Goal: Task Accomplishment & Management: Complete application form

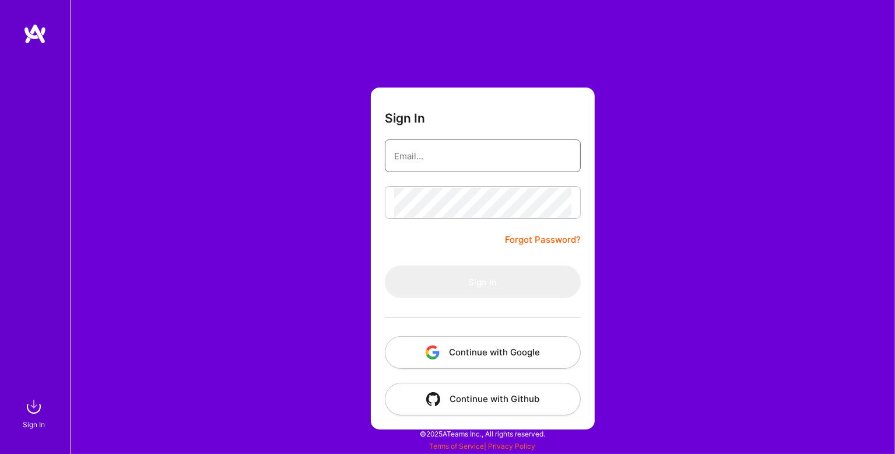
drag, startPoint x: 481, startPoint y: 156, endPoint x: 491, endPoint y: 162, distance: 10.7
click at [481, 156] on input "email" at bounding box center [482, 156] width 177 height 30
type input "[PERSON_NAME][EMAIL_ADDRESS][DOMAIN_NAME]"
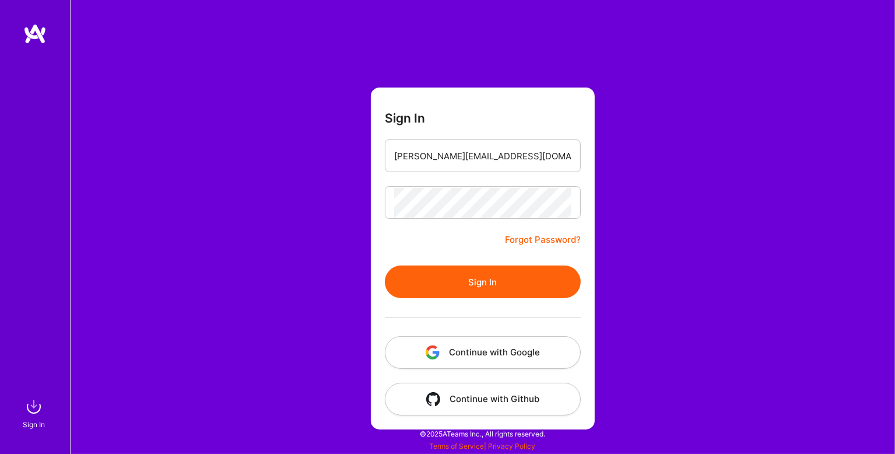
click at [495, 275] on button "Sign In" at bounding box center [483, 281] width 196 height 33
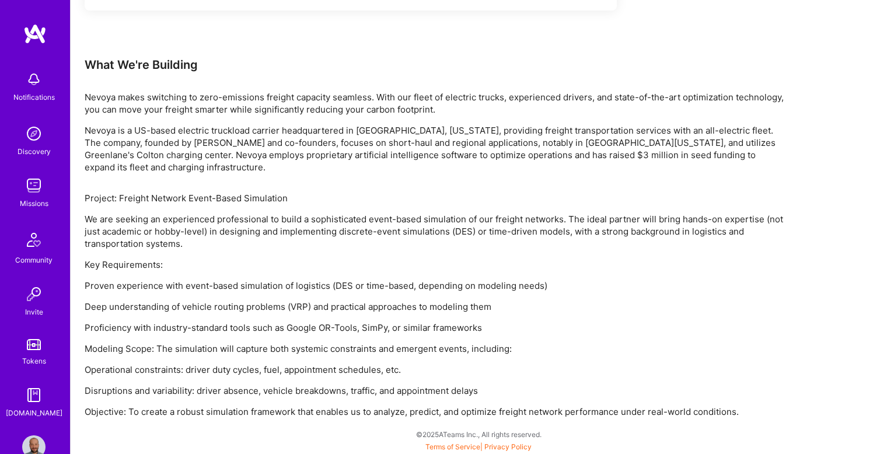
scroll to position [288, 0]
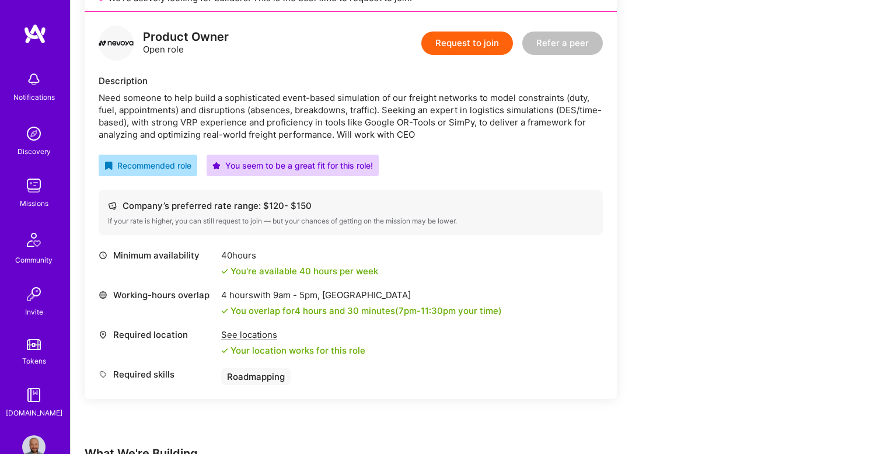
click at [493, 42] on button "Request to join" at bounding box center [467, 42] width 92 height 23
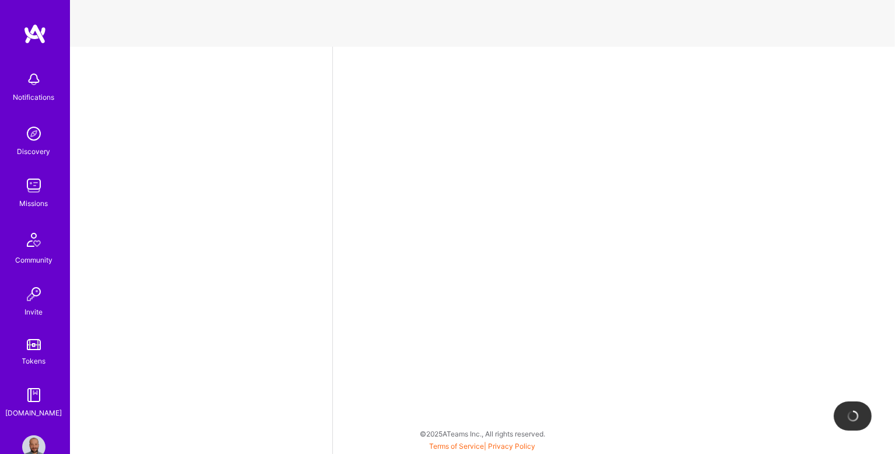
select select "RO"
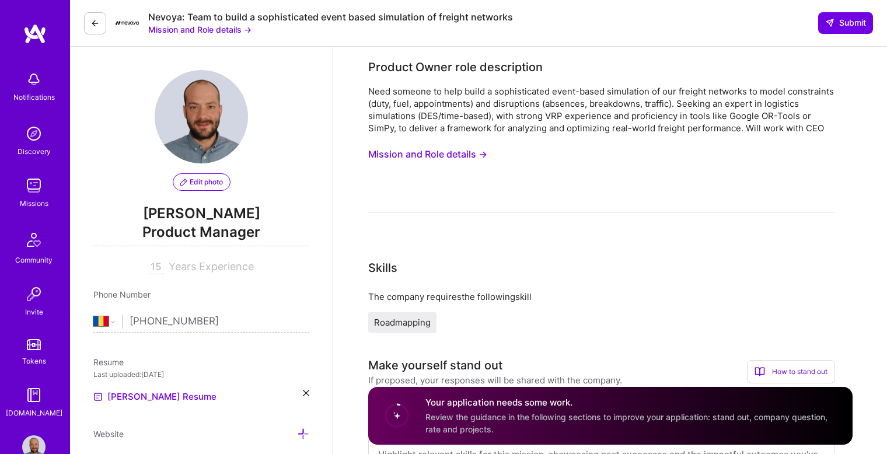
click at [460, 155] on button "Mission and Role details →" at bounding box center [427, 154] width 119 height 22
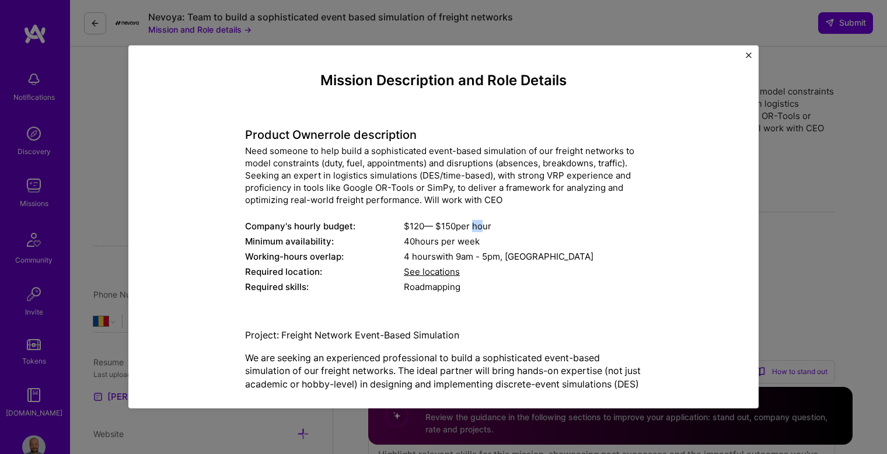
drag, startPoint x: 468, startPoint y: 225, endPoint x: 485, endPoint y: 227, distance: 17.2
click at [482, 227] on div "$ 120 — $ 150 per hour" at bounding box center [523, 226] width 238 height 12
click at [485, 228] on div "$ 120 — $ 150 per hour" at bounding box center [523, 226] width 238 height 12
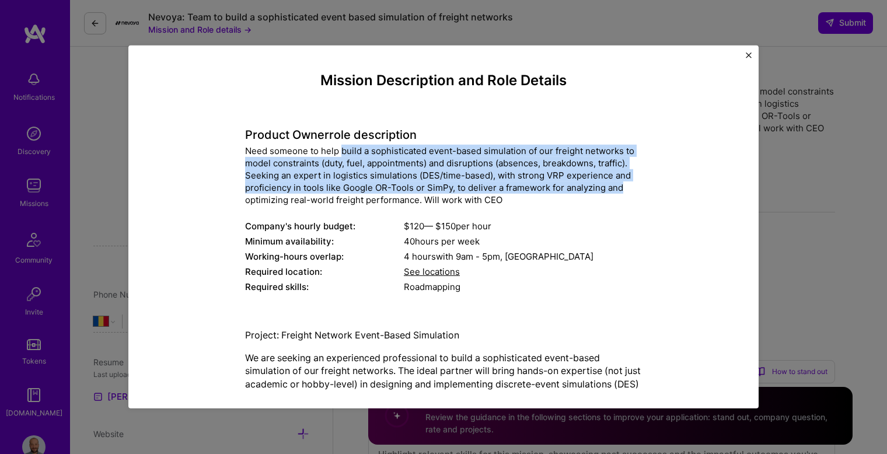
drag, startPoint x: 338, startPoint y: 147, endPoint x: 633, endPoint y: 182, distance: 296.6
click at [633, 182] on div "Need someone to help build a sophisticated event-based simulation of our freigh…" at bounding box center [443, 175] width 397 height 61
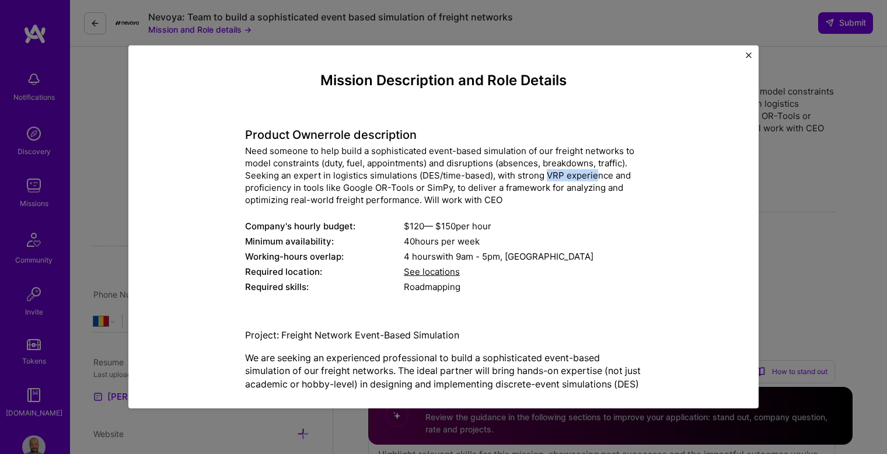
drag, startPoint x: 541, startPoint y: 178, endPoint x: 590, endPoint y: 179, distance: 49.6
click at [589, 179] on div "Need someone to help build a sophisticated event-based simulation of our freigh…" at bounding box center [443, 175] width 397 height 61
click at [590, 179] on div "Need someone to help build a sophisticated event-based simulation of our freigh…" at bounding box center [443, 175] width 397 height 61
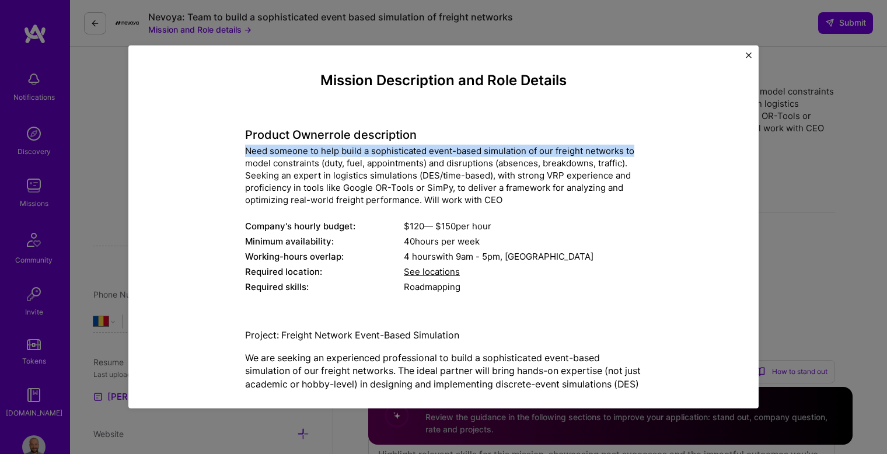
drag, startPoint x: 418, startPoint y: 142, endPoint x: 636, endPoint y: 143, distance: 218.2
click at [636, 143] on div "Product Owner role description Need someone to help build a sophisticated event…" at bounding box center [443, 205] width 397 height 184
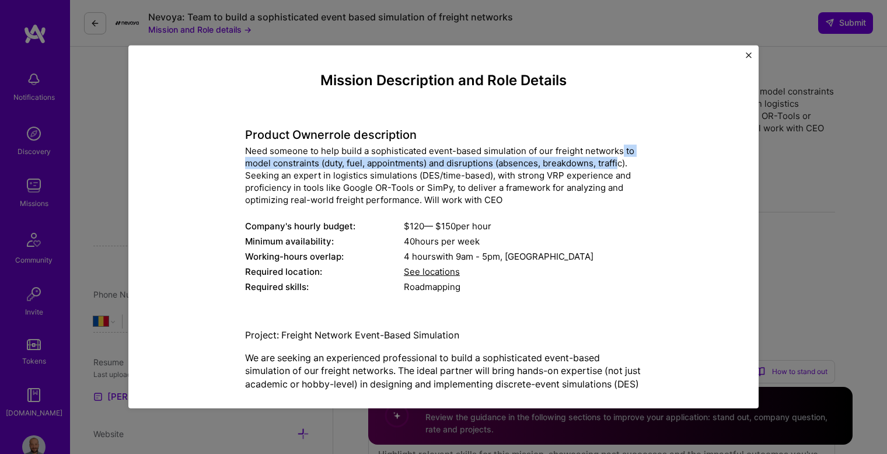
drag, startPoint x: 616, startPoint y: 143, endPoint x: 614, endPoint y: 162, distance: 19.4
click at [614, 162] on div "Product Owner role description Need someone to help build a sophisticated event…" at bounding box center [443, 205] width 397 height 184
click at [614, 162] on div "Need someone to help build a sophisticated event-based simulation of our freigh…" at bounding box center [443, 175] width 397 height 61
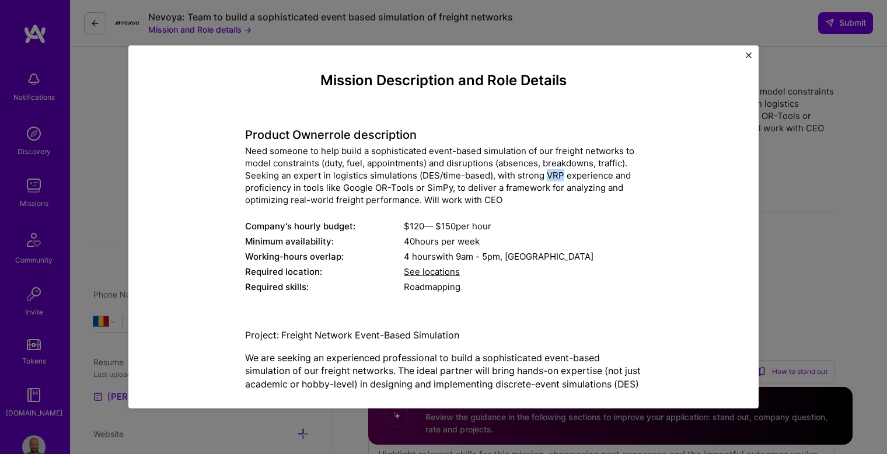
drag, startPoint x: 541, startPoint y: 176, endPoint x: 559, endPoint y: 176, distance: 17.5
click at [559, 176] on div "Need someone to help build a sophisticated event-based simulation of our freigh…" at bounding box center [443, 175] width 397 height 61
click at [607, 201] on div "Need someone to help build a sophisticated event-based simulation of our freigh…" at bounding box center [443, 175] width 397 height 61
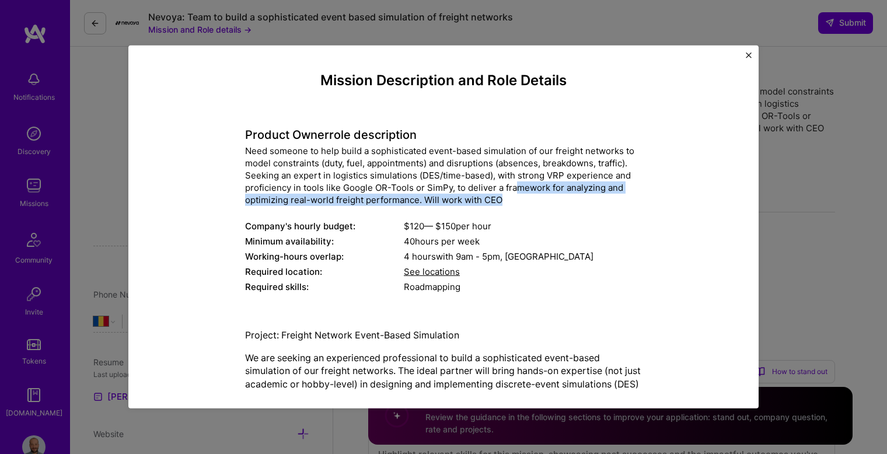
drag, startPoint x: 556, startPoint y: 183, endPoint x: 585, endPoint y: 204, distance: 35.9
click at [585, 204] on div "Need someone to help build a sophisticated event-based simulation of our freigh…" at bounding box center [443, 175] width 397 height 61
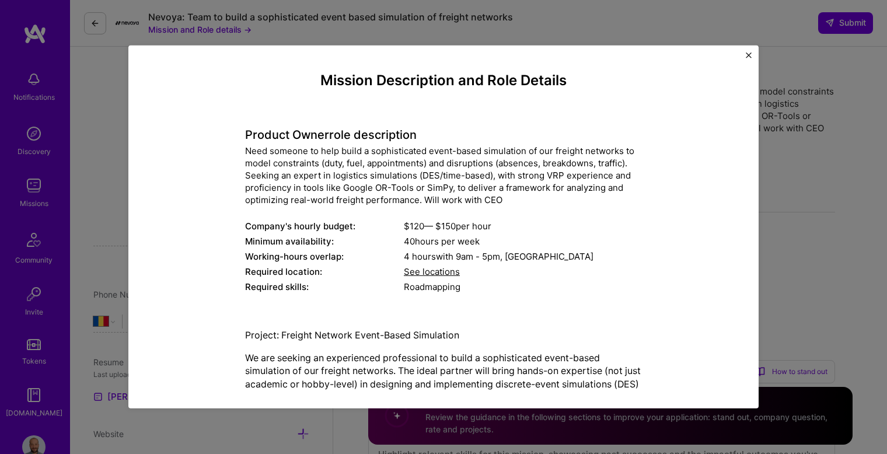
scroll to position [97, 0]
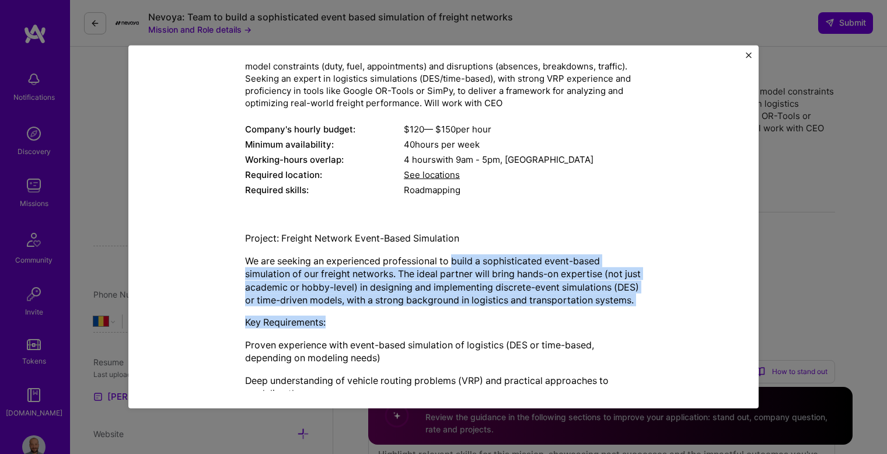
drag, startPoint x: 496, startPoint y: 261, endPoint x: 623, endPoint y: 322, distance: 140.9
click at [623, 322] on div "Project: Freight Network Event-Based Simulation We are seeking an experienced p…" at bounding box center [443, 398] width 397 height 332
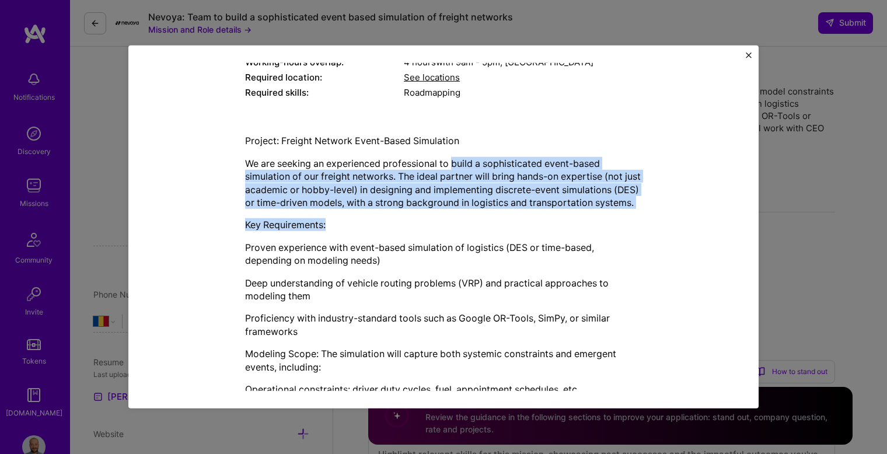
scroll to position [301, 0]
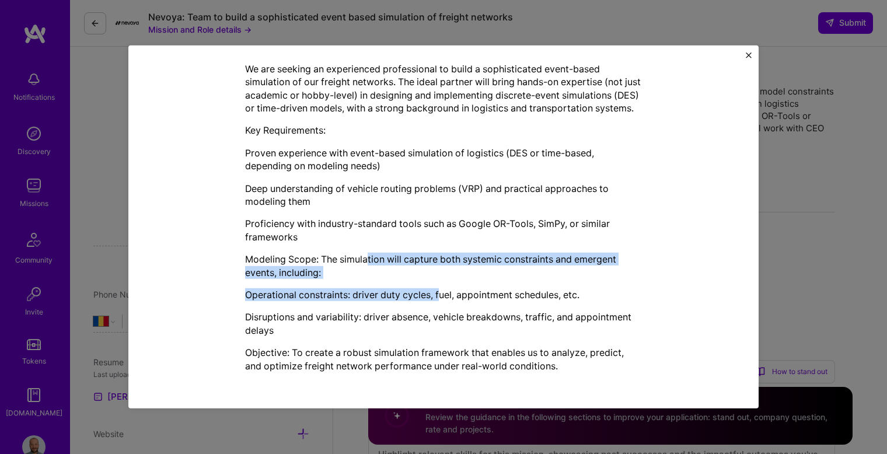
drag, startPoint x: 386, startPoint y: 267, endPoint x: 436, endPoint y: 283, distance: 52.8
click at [436, 283] on div "Project: Freight Network Event-Based Simulation We are seeking an experienced p…" at bounding box center [443, 206] width 397 height 332
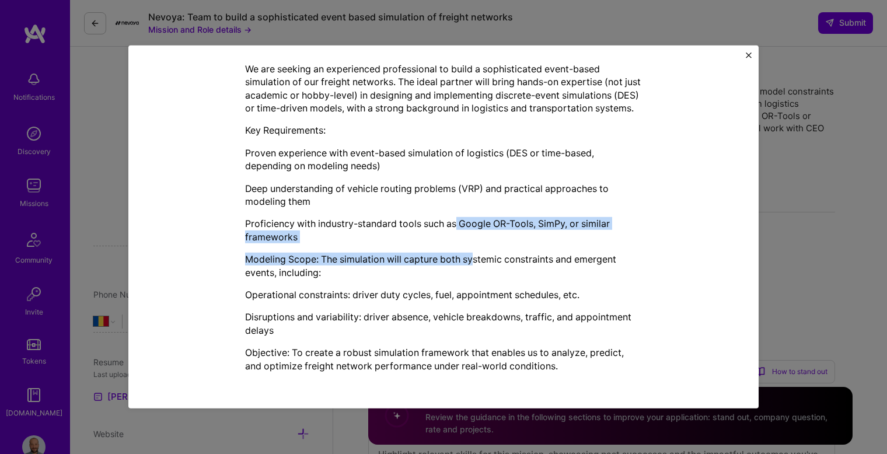
drag, startPoint x: 466, startPoint y: 241, endPoint x: 474, endPoint y: 251, distance: 12.5
click at [474, 250] on div "Project: Freight Network Event-Based Simulation We are seeking an experienced p…" at bounding box center [443, 206] width 397 height 332
click at [474, 251] on div "Project: Freight Network Event-Based Simulation We are seeking an experienced p…" at bounding box center [443, 206] width 397 height 332
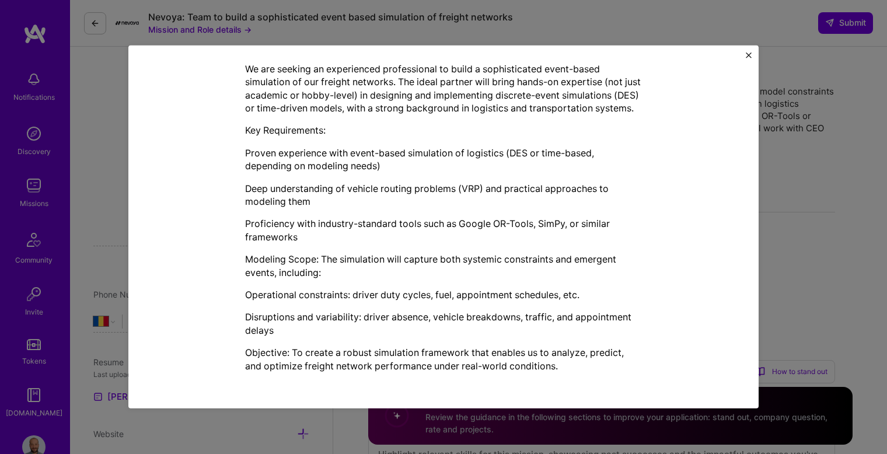
click at [845, 208] on div "Mission Description and Role Details Product Owner role description Need someon…" at bounding box center [443, 227] width 887 height 454
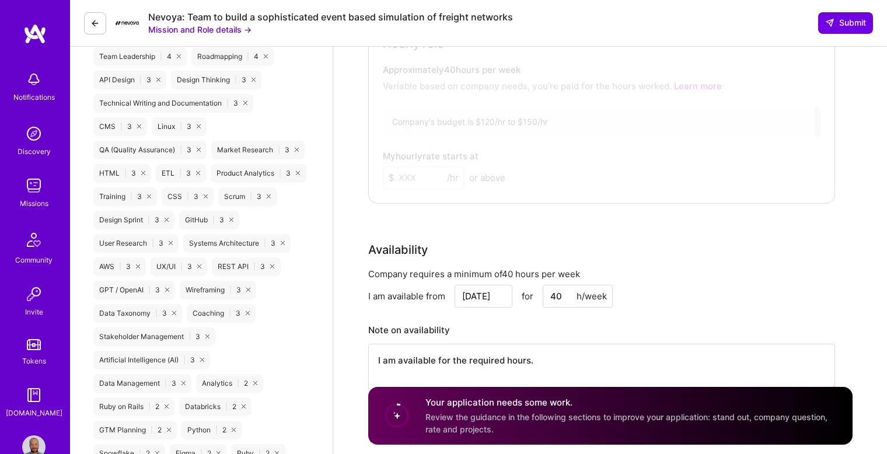
scroll to position [680, 0]
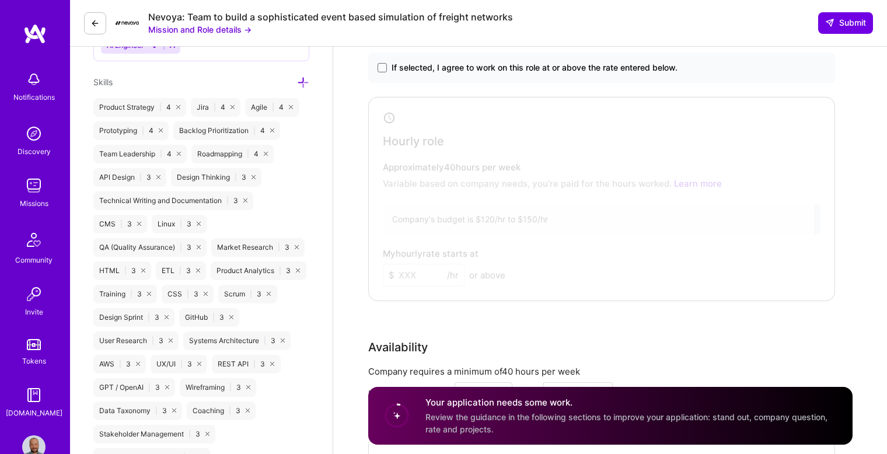
click at [460, 144] on div at bounding box center [593, 196] width 442 height 192
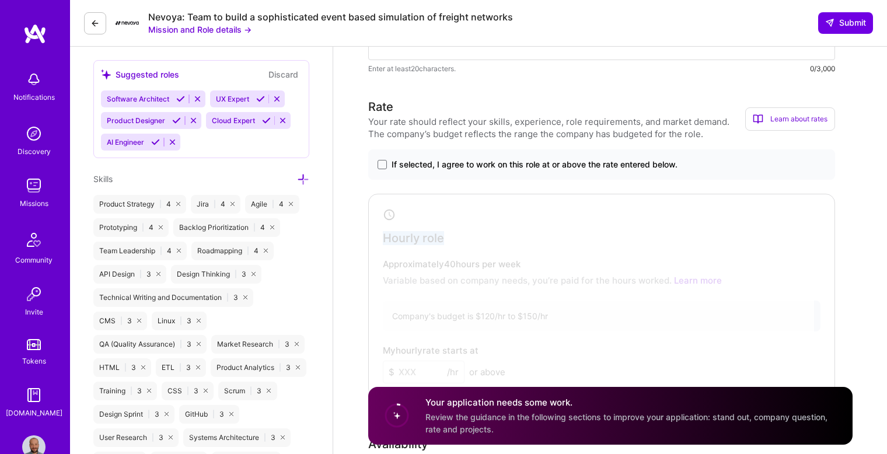
drag, startPoint x: 535, startPoint y: 171, endPoint x: 639, endPoint y: 182, distance: 104.4
click at [639, 182] on div "If selected, I agree to work on this role at or above the rate entered below. H…" at bounding box center [601, 273] width 467 height 248
click at [382, 162] on span at bounding box center [381, 164] width 9 height 9
click at [0, 0] on input "If selected, I agree to work on this role at or above the rate entered below." at bounding box center [0, 0] width 0 height 0
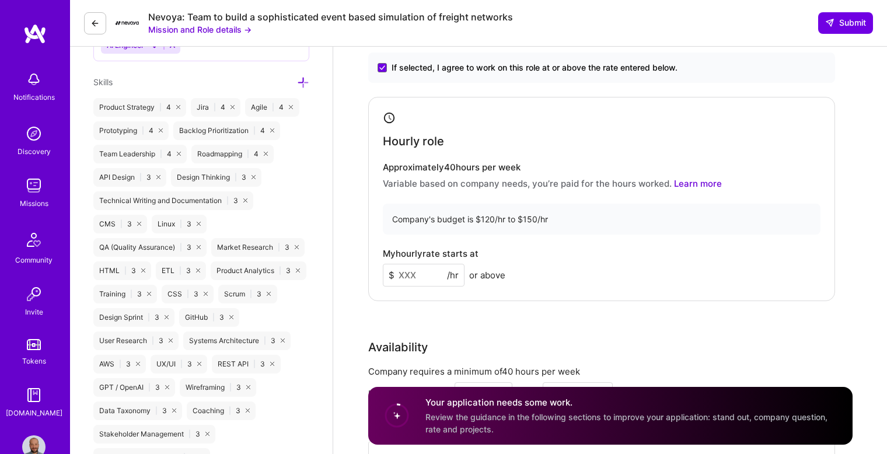
scroll to position [486, 0]
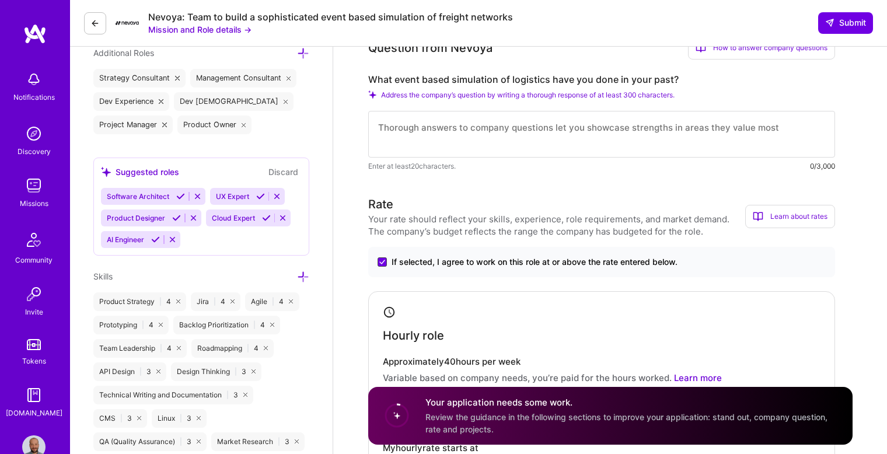
click at [385, 261] on span at bounding box center [381, 261] width 9 height 9
click at [0, 0] on input "If selected, I agree to work on this role at or above the rate entered below." at bounding box center [0, 0] width 0 height 0
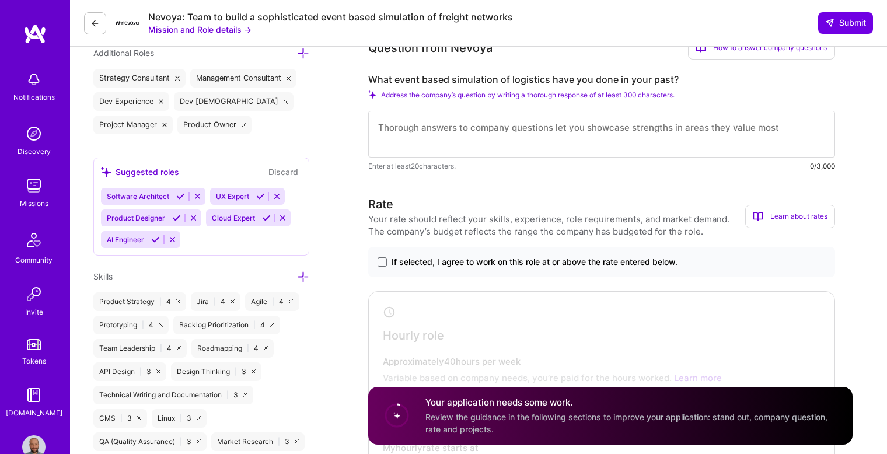
scroll to position [388, 0]
